Goal: Task Accomplishment & Management: Complete application form

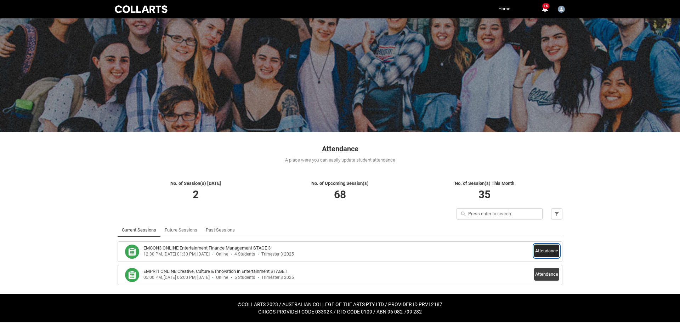
click at [549, 251] on button "Attendance" at bounding box center [546, 251] width 25 height 13
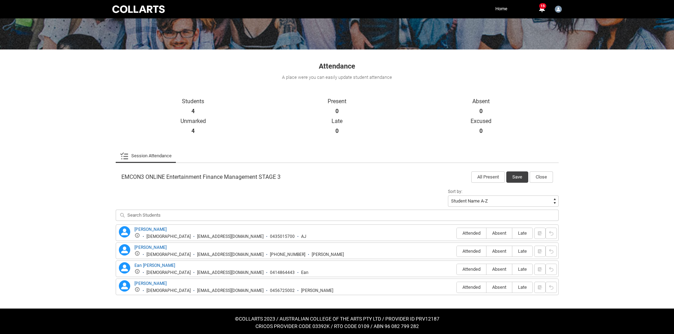
scroll to position [86, 0]
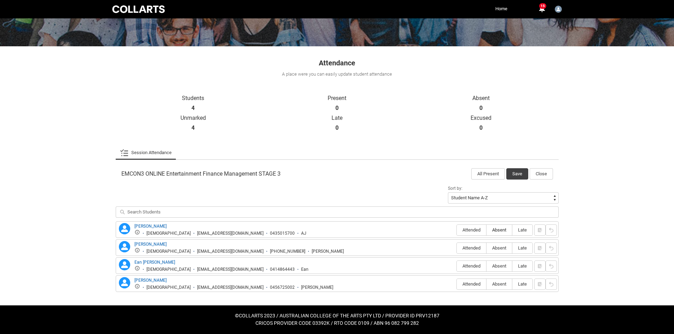
click at [500, 232] on span "Absent" at bounding box center [499, 230] width 25 height 5
click at [487, 230] on input "Absent" at bounding box center [486, 230] width 0 height 0
type lightning-radio-group "Absent"
radio input "true"
click at [475, 249] on span "Attended" at bounding box center [471, 248] width 29 height 5
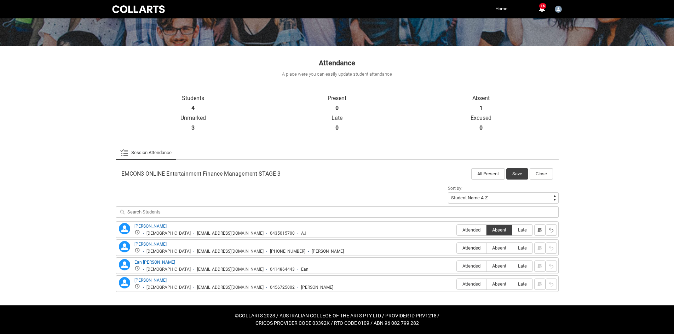
click at [457, 248] on input "Attended" at bounding box center [457, 248] width 0 height 0
type lightning-radio-group "Attended"
radio input "true"
click at [503, 266] on span "Absent" at bounding box center [499, 266] width 25 height 5
click at [487, 266] on input "Absent" at bounding box center [486, 266] width 0 height 0
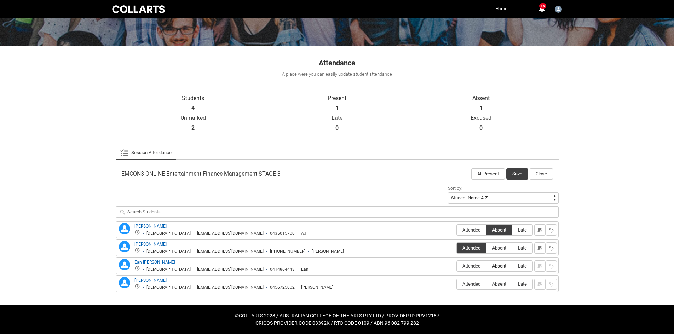
type lightning-radio-group "Absent"
radio input "true"
click at [499, 288] on label "Absent" at bounding box center [499, 284] width 25 height 11
click at [487, 285] on input "Absent" at bounding box center [486, 284] width 0 height 0
type lightning-radio-group "Absent"
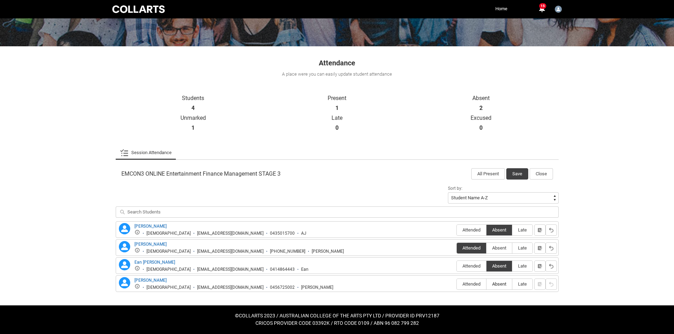
radio input "true"
click at [513, 174] on button "Save" at bounding box center [517, 173] width 22 height 11
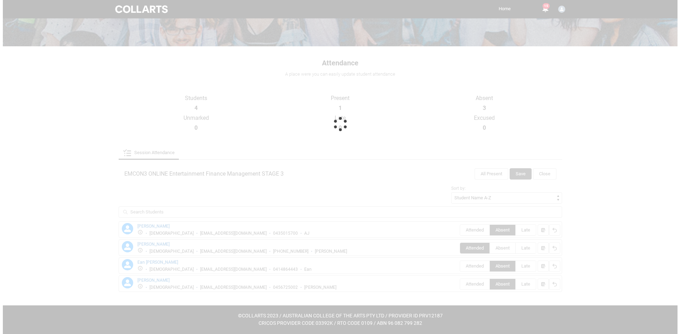
scroll to position [0, 0]
